Goal: Information Seeking & Learning: Learn about a topic

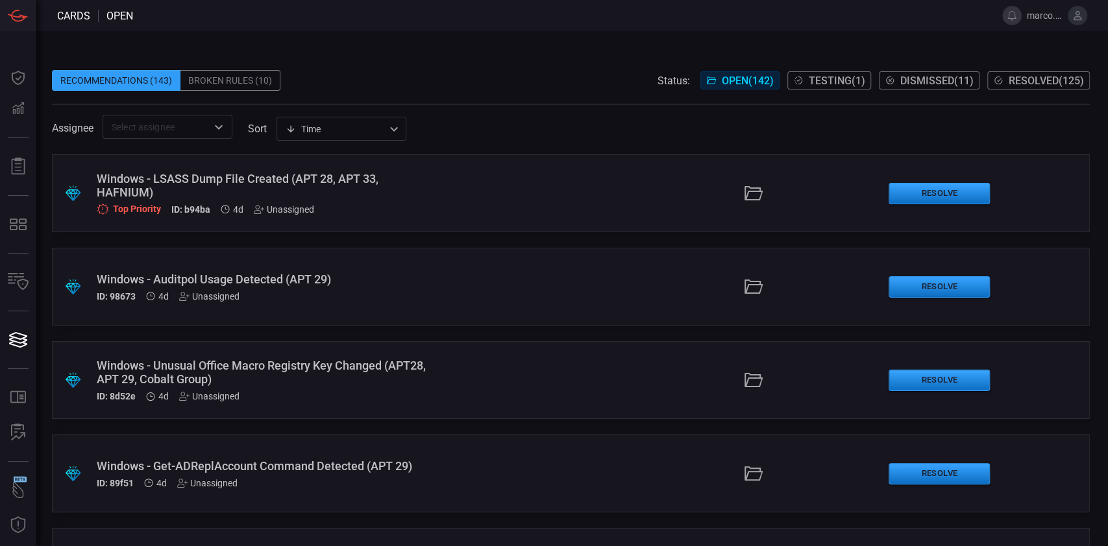
click at [210, 83] on div "Broken Rules (10)" at bounding box center [230, 80] width 100 height 21
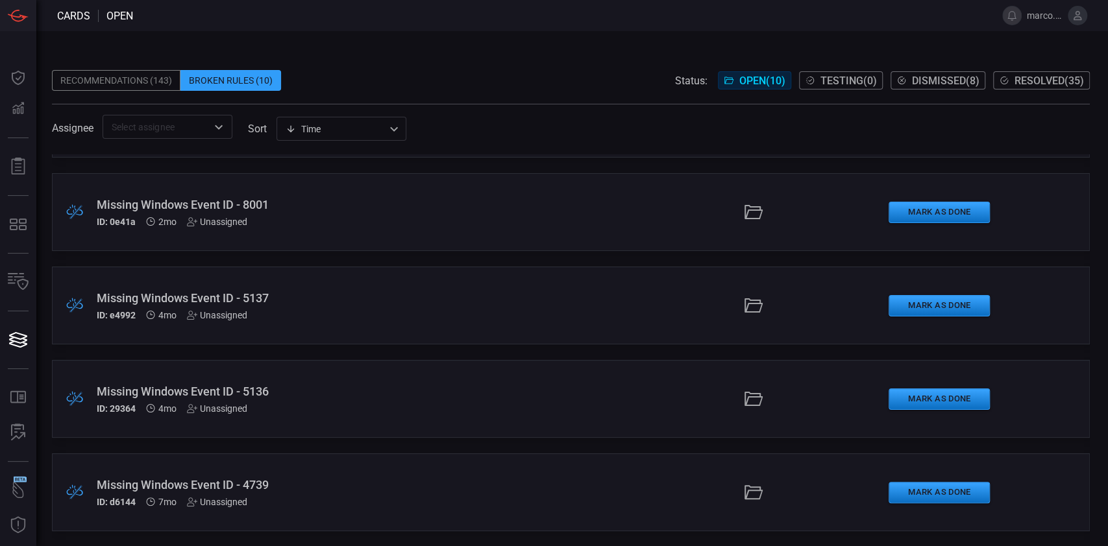
scroll to position [543, 0]
click at [264, 478] on div "Missing Windows Event ID - 4739" at bounding box center [264, 485] width 334 height 14
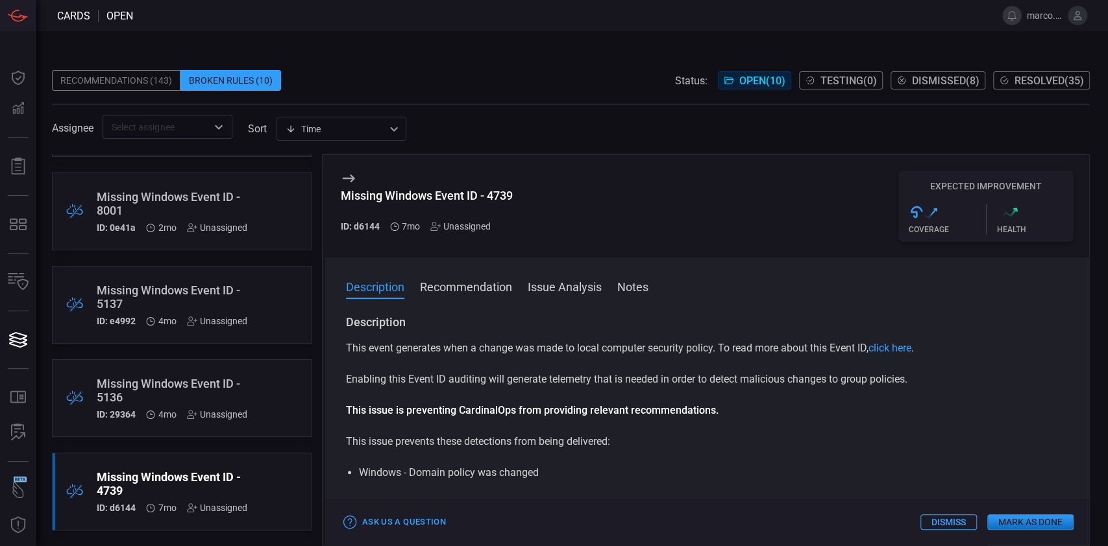
click at [320, 281] on div ".broken_cards_icon_0{fill:#39A4FF;} .broken_cards_icon_1{fill:none;stroke:#1918…" at bounding box center [571, 350] width 1038 height 392
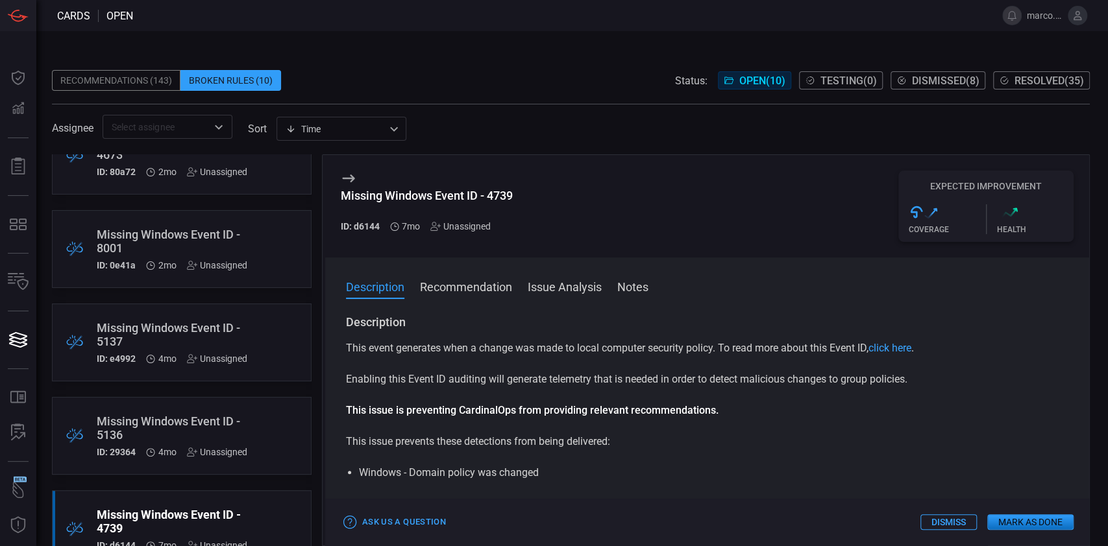
scroll to position [543, 0]
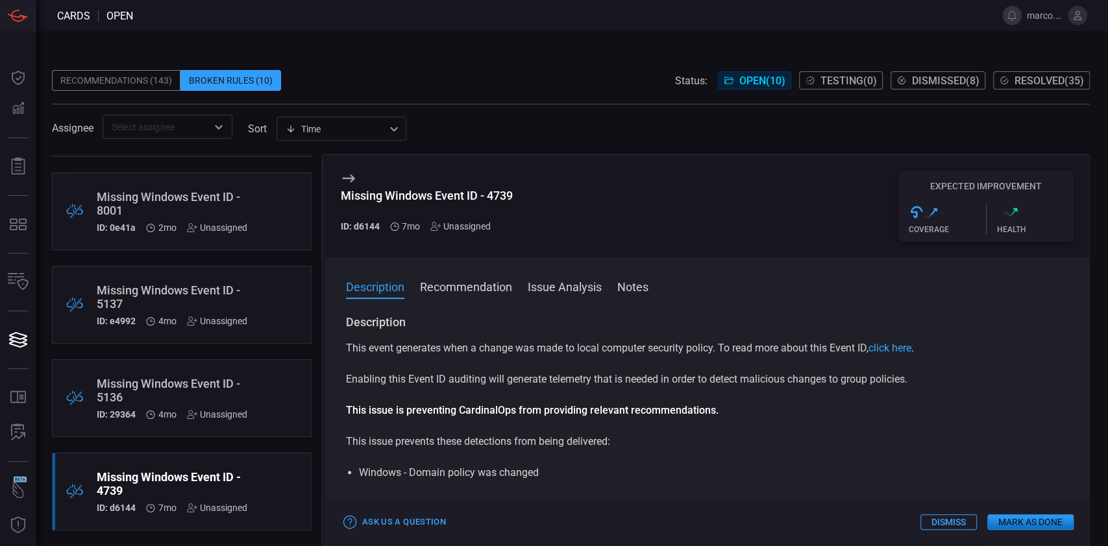
click at [353, 179] on icon at bounding box center [348, 179] width 12 height 8
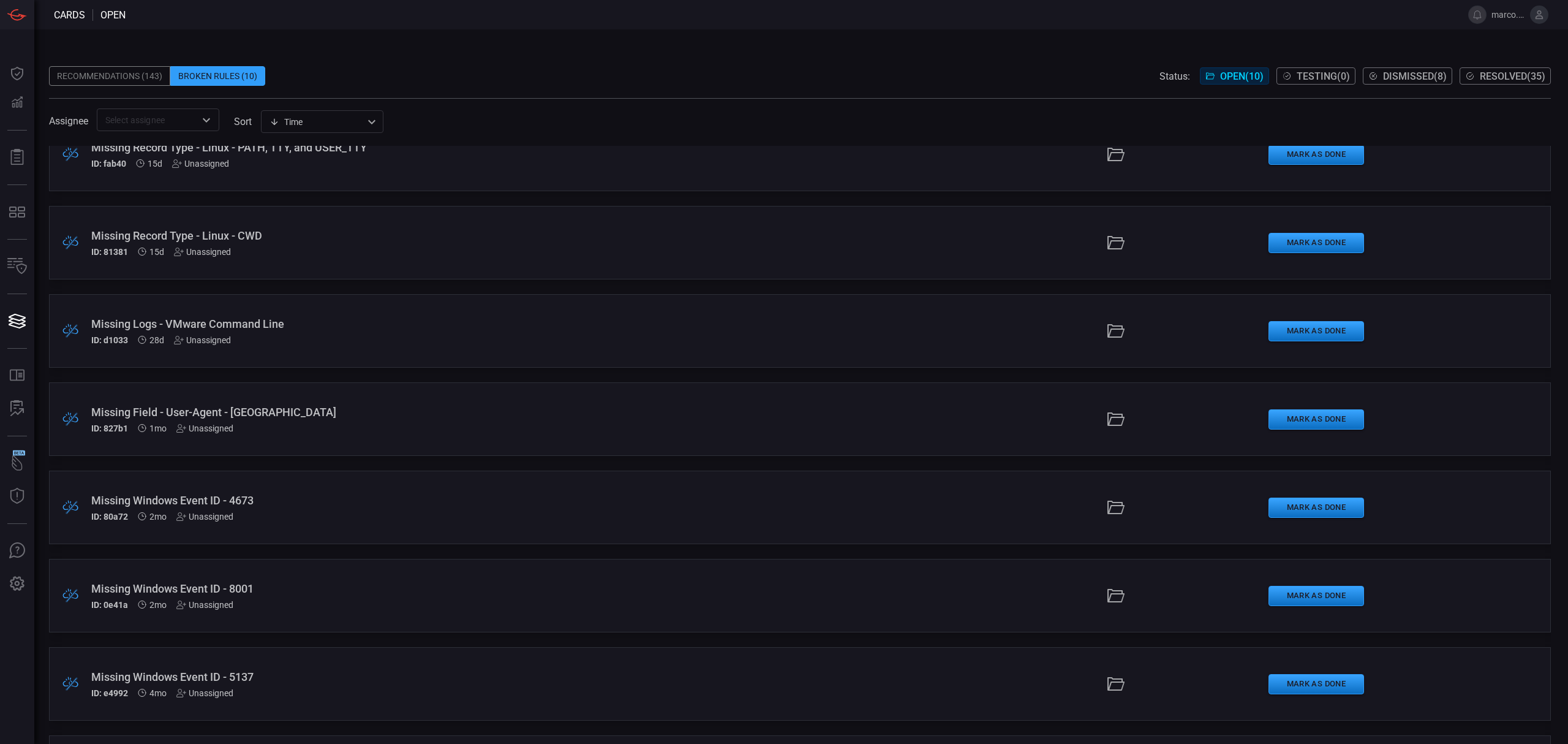
scroll to position [284, 0]
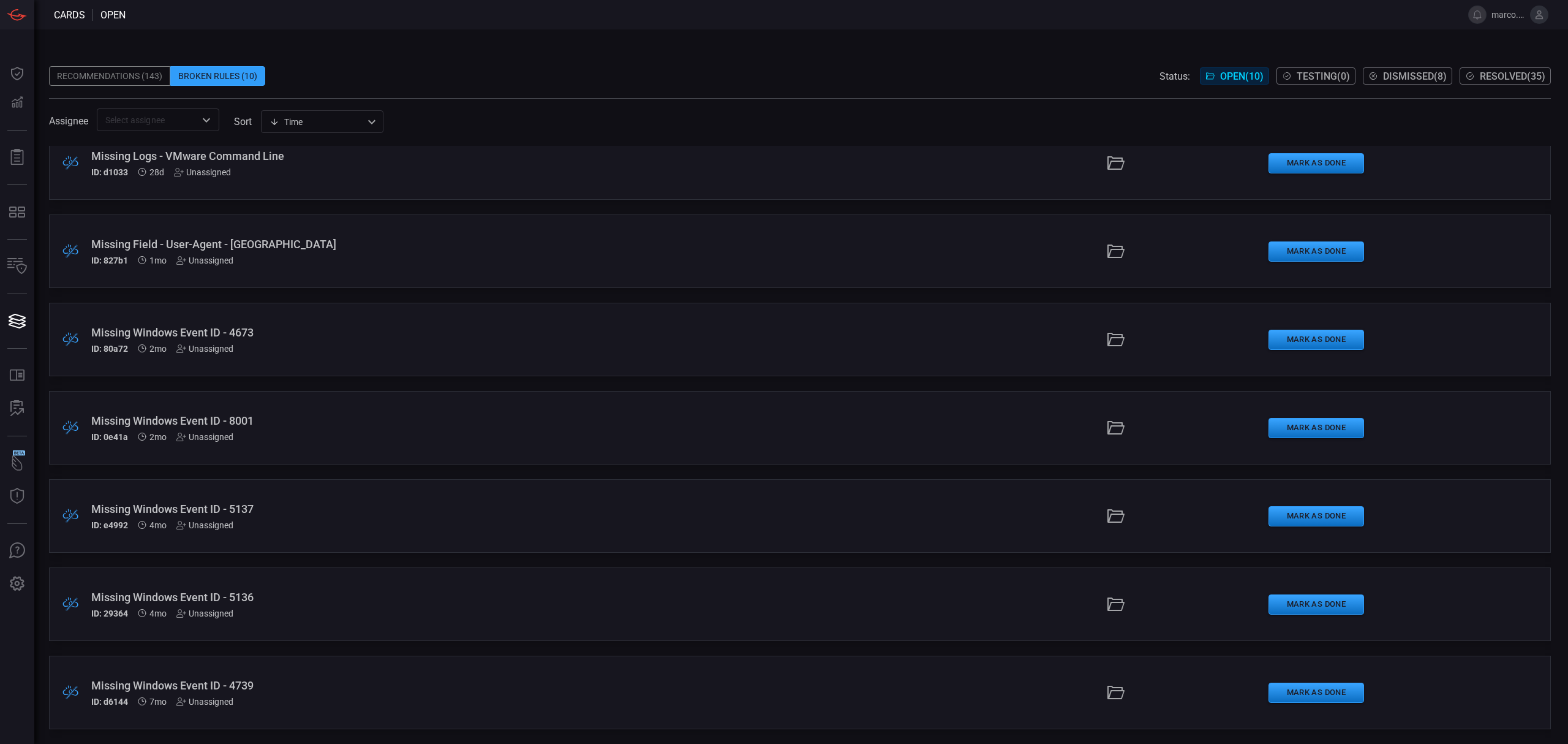
click at [346, 339] on div "Missing Windows Event ID - 4673 ID: 80a72 2mo Unassigned" at bounding box center [384, 339] width 585 height 27
